Goal: Task Accomplishment & Management: Manage account settings

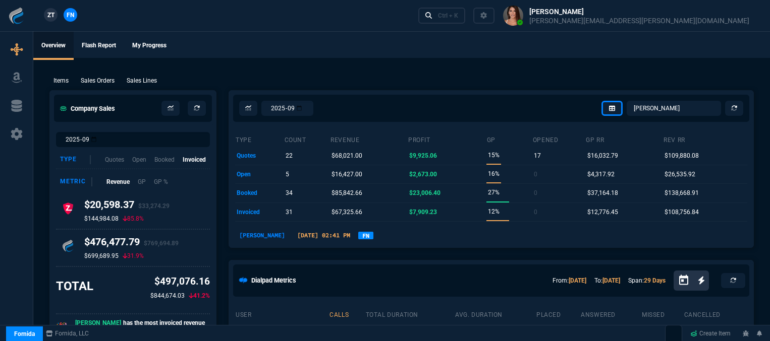
select select "12: [PERSON_NAME]"
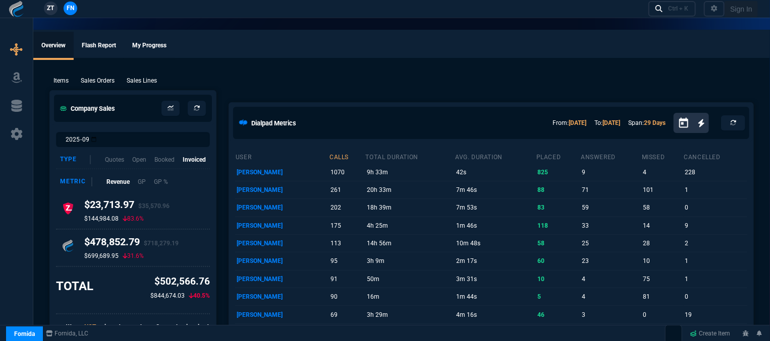
select select "12: [PERSON_NAME]"
